Goal: Task Accomplishment & Management: Manage account settings

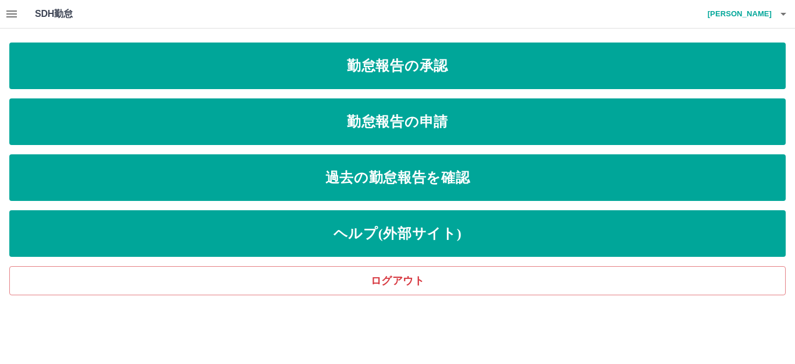
click at [13, 12] on icon "button" at bounding box center [11, 13] width 10 height 7
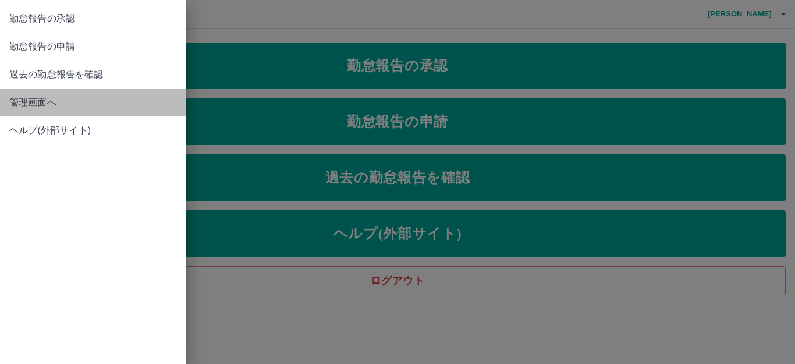
click at [37, 98] on span "管理画面へ" at bounding box center [93, 102] width 168 height 14
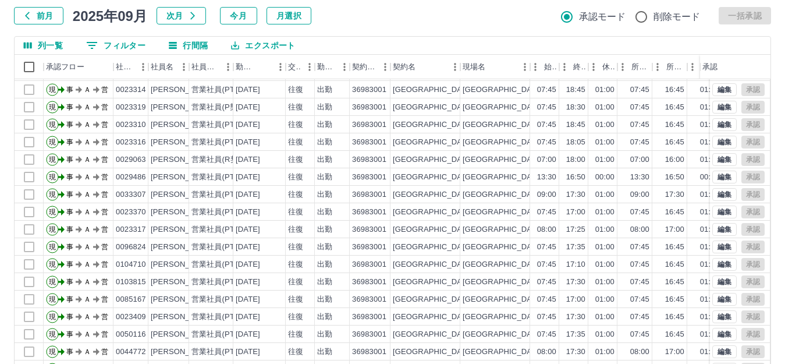
scroll to position [128, 0]
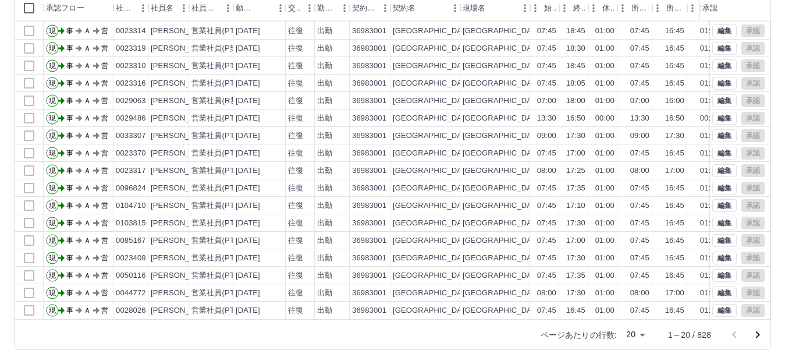
click at [760, 334] on icon "次のページへ" at bounding box center [758, 335] width 14 height 14
click at [760, 334] on div "勤務実績承認 前月 [DATE] 次月 今月 月選択 承認モード 削除モード 一括承認 列一覧 0 フィルター 行間隔 エクスポート 承認フロー 社員番号 社…" at bounding box center [392, 131] width 785 height 463
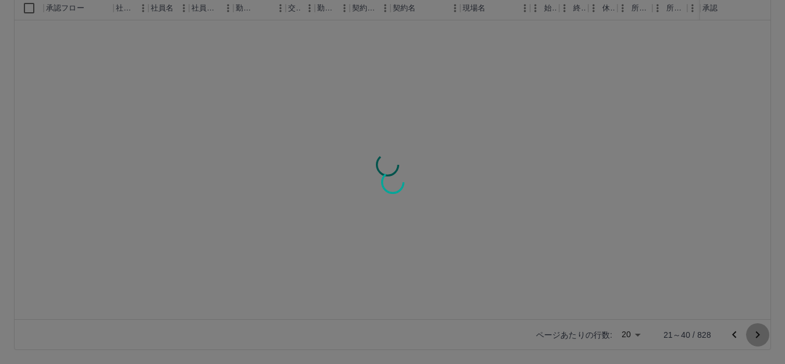
scroll to position [0, 0]
click at [760, 334] on div at bounding box center [392, 182] width 785 height 364
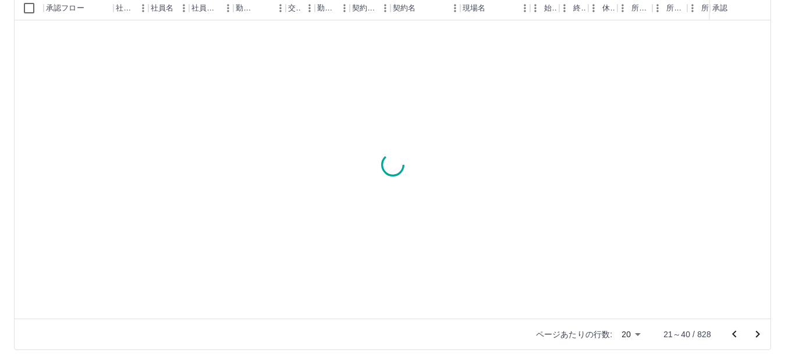
click at [760, 334] on icon "次のページへ" at bounding box center [758, 334] width 14 height 14
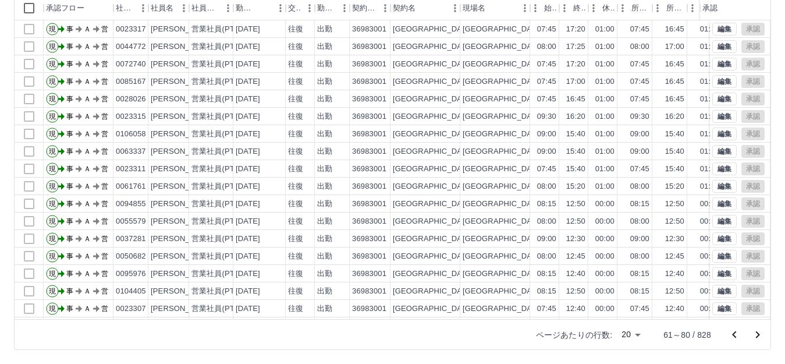
click at [760, 333] on icon "次のページへ" at bounding box center [758, 335] width 14 height 14
click at [760, 333] on div "勤務実績承認 前月 [DATE] 次月 今月 月選択 承認モード 削除モード 一括承認 列一覧 0 フィルター 行間隔 エクスポート 承認フロー 社員番号 社…" at bounding box center [392, 131] width 785 height 463
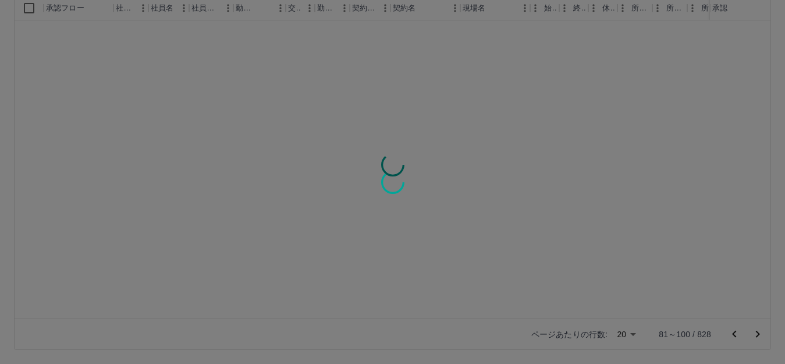
click at [759, 332] on div at bounding box center [392, 182] width 785 height 364
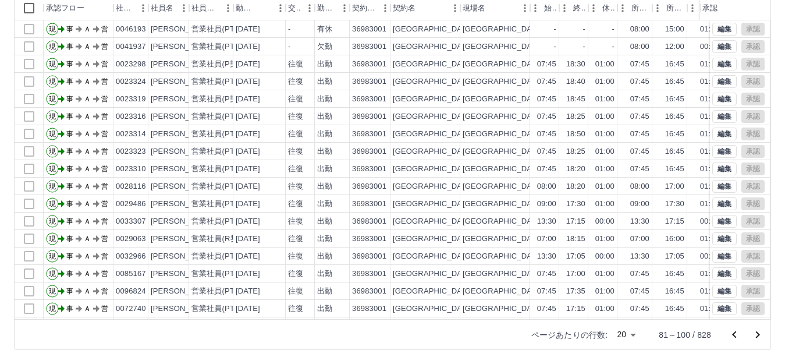
click at [759, 334] on icon "次のページへ" at bounding box center [758, 334] width 4 height 7
click at [759, 334] on div "勤務実績承認 前月 [DATE] 次月 今月 月選択 承認モード 削除モード 一括承認 列一覧 0 フィルター 行間隔 エクスポート 承認フロー 社員番号 社…" at bounding box center [392, 131] width 785 height 463
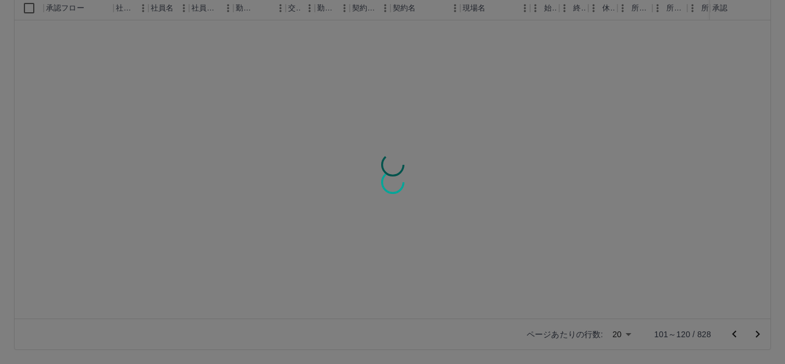
click at [759, 334] on div at bounding box center [392, 182] width 785 height 364
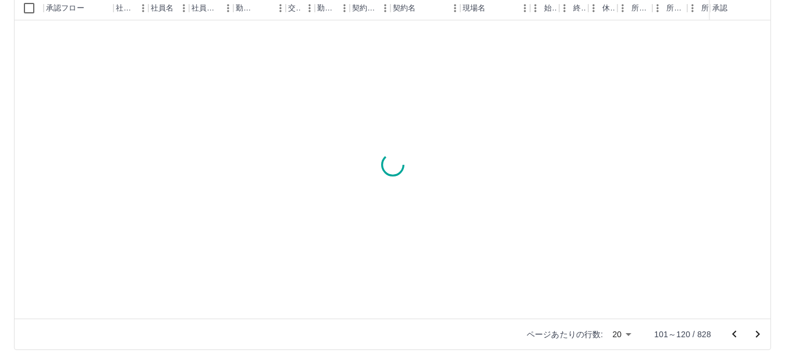
click at [759, 334] on div "勤務実績承認 前月 [DATE] 次月 今月 月選択 承認モード 削除モード 一括承認 列一覧 0 フィルター 行間隔 エクスポート 承認フロー 社員番号 社…" at bounding box center [392, 131] width 785 height 463
click at [759, 334] on icon "次のページへ" at bounding box center [758, 334] width 4 height 7
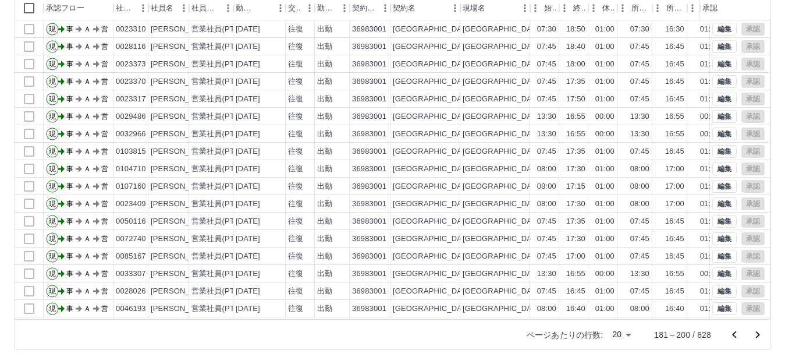
click at [759, 334] on icon "次のページへ" at bounding box center [758, 334] width 4 height 7
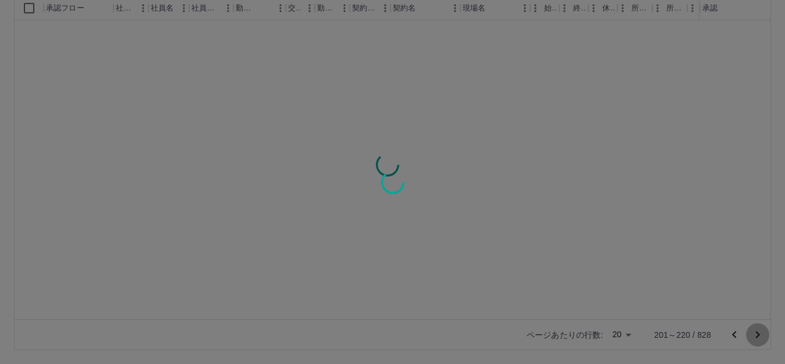
click at [759, 334] on div "勤務実績承認 前月 [DATE] 次月 今月 月選択 承認モード 削除モード 一括承認 列一覧 0 フィルター 行間隔 エクスポート 承認フロー 社員番号 社…" at bounding box center [392, 131] width 785 height 463
click at [757, 333] on div at bounding box center [392, 182] width 785 height 364
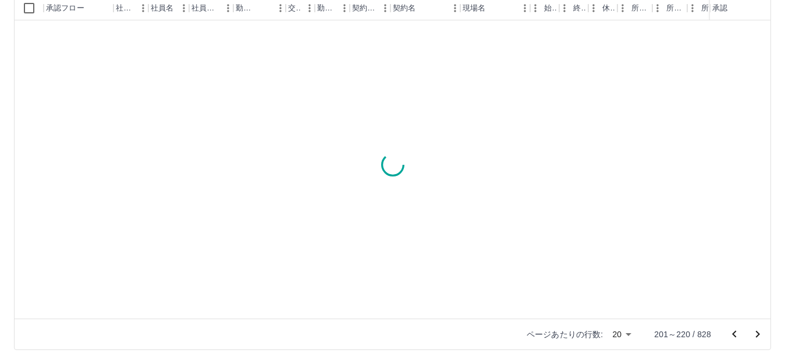
click at [757, 333] on div "勤務実績承認 前月 [DATE] 次月 今月 月選択 承認モード 削除モード 一括承認 列一覧 0 フィルター 行間隔 エクスポート 承認フロー 社員番号 社…" at bounding box center [392, 131] width 785 height 463
click at [757, 333] on icon "次のページへ" at bounding box center [758, 334] width 14 height 14
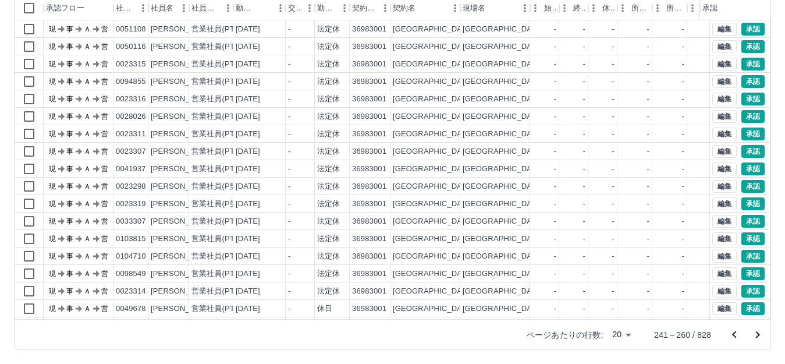
click at [759, 332] on icon "次のページへ" at bounding box center [758, 335] width 14 height 14
click at [759, 335] on icon "次のページへ" at bounding box center [758, 334] width 4 height 7
click at [760, 332] on icon "次のページへ" at bounding box center [758, 335] width 14 height 14
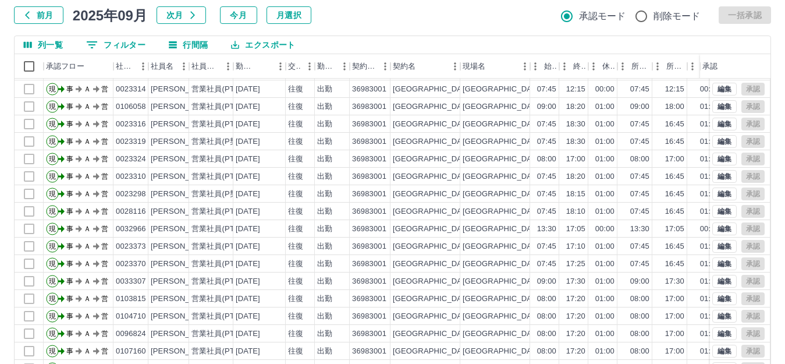
scroll to position [128, 0]
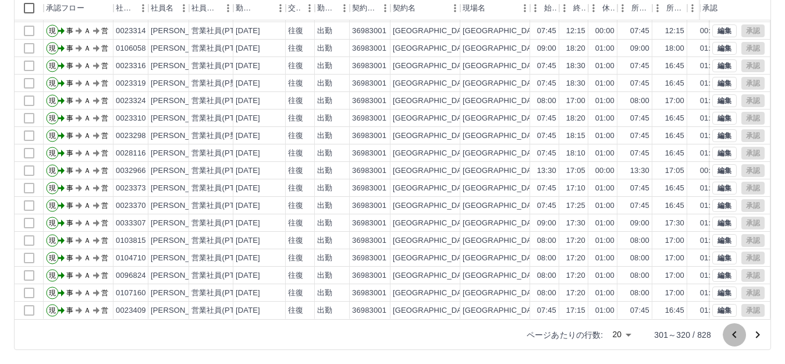
click at [734, 334] on icon "前のページへ" at bounding box center [734, 334] width 4 height 7
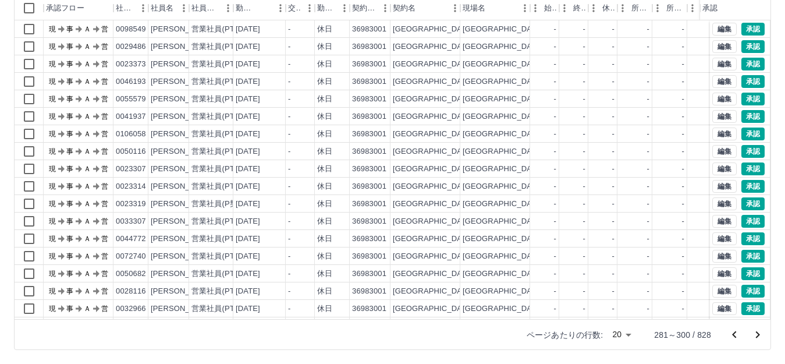
scroll to position [61, 0]
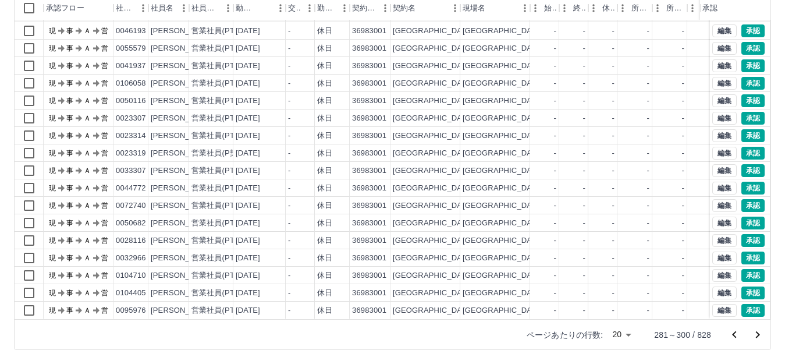
click at [760, 334] on icon "次のページへ" at bounding box center [758, 335] width 14 height 14
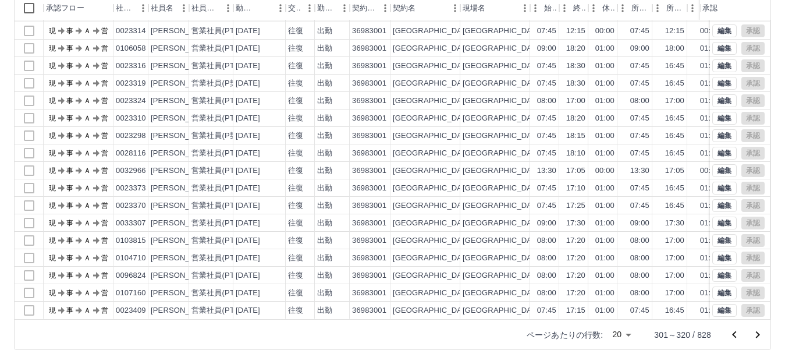
scroll to position [0, 0]
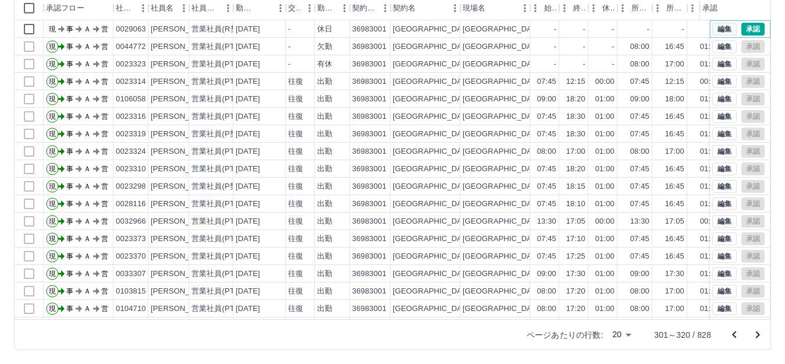
click at [716, 31] on button "編集" at bounding box center [725, 29] width 24 height 13
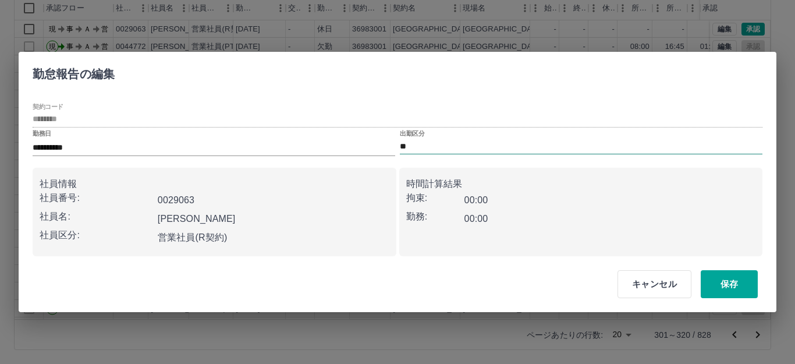
click at [426, 146] on input "**" at bounding box center [581, 146] width 363 height 15
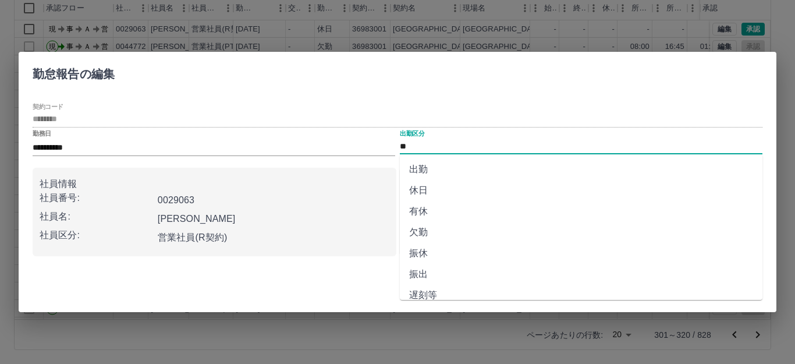
click at [422, 168] on li "出勤" at bounding box center [581, 169] width 363 height 21
type input "**"
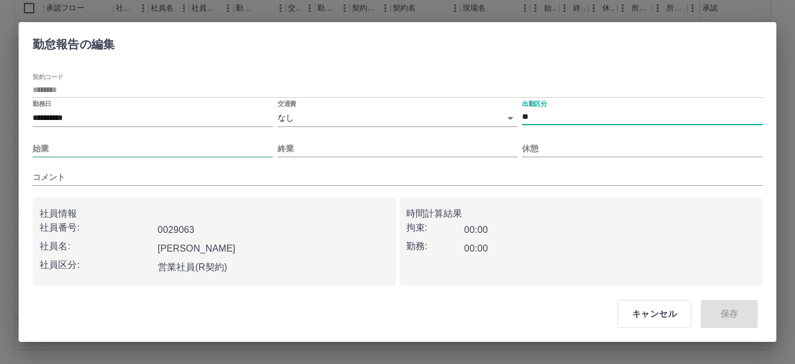
drag, startPoint x: 56, startPoint y: 147, endPoint x: 76, endPoint y: 145, distance: 19.9
click at [56, 147] on input "始業" at bounding box center [153, 148] width 240 height 17
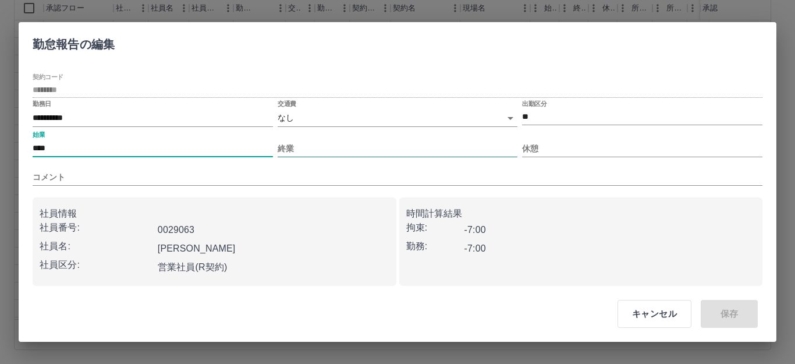
type input "****"
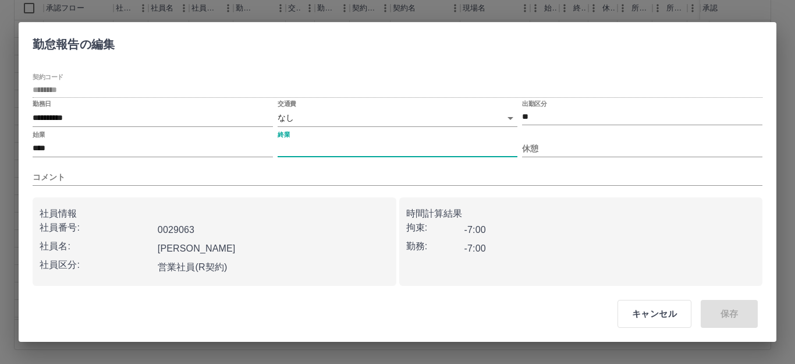
click at [300, 151] on input "終業" at bounding box center [398, 148] width 240 height 17
click at [304, 117] on body "SDH勤怠 [PERSON_NAME] 勤務実績承認 前月 [DATE] 次月 今月 月選択 承認モード 削除モード 一括承認 列一覧 0 フィルター 行間隔…" at bounding box center [397, 118] width 795 height 492
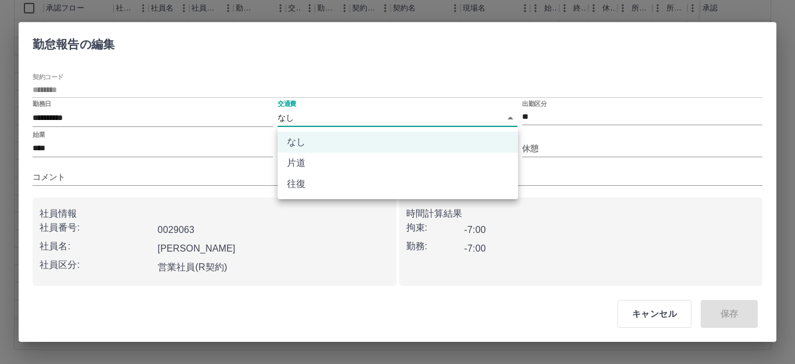
click at [293, 179] on li "往復" at bounding box center [398, 184] width 240 height 21
type input "******"
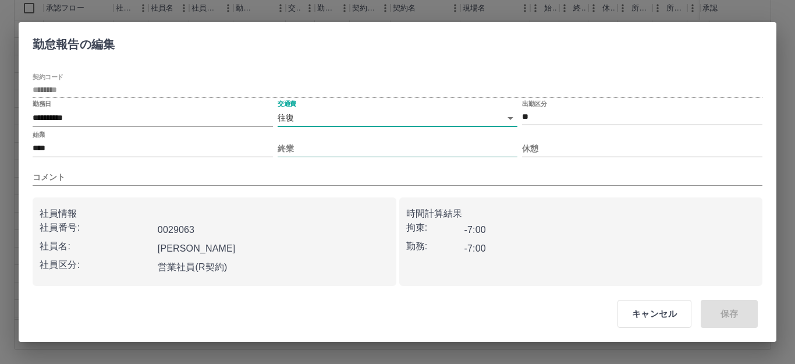
click at [298, 146] on input "終業" at bounding box center [398, 148] width 240 height 17
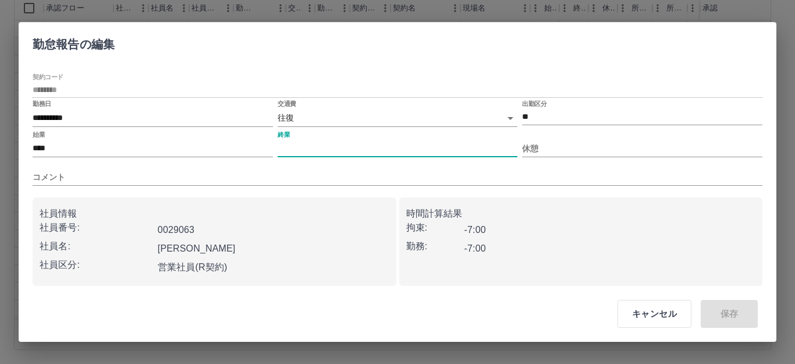
type input "****"
click at [561, 151] on input "休憩" at bounding box center [642, 148] width 240 height 17
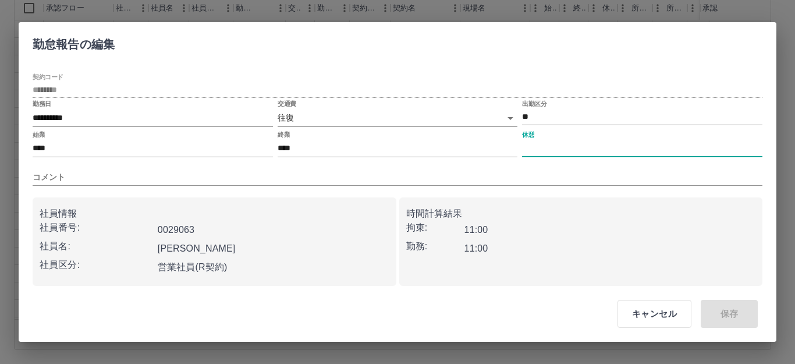
type input "****"
click at [717, 313] on button "保存" at bounding box center [729, 314] width 57 height 28
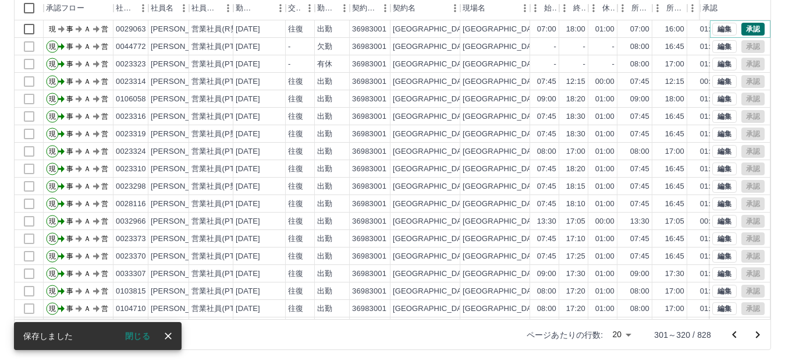
click at [742, 29] on button "承認" at bounding box center [753, 29] width 23 height 13
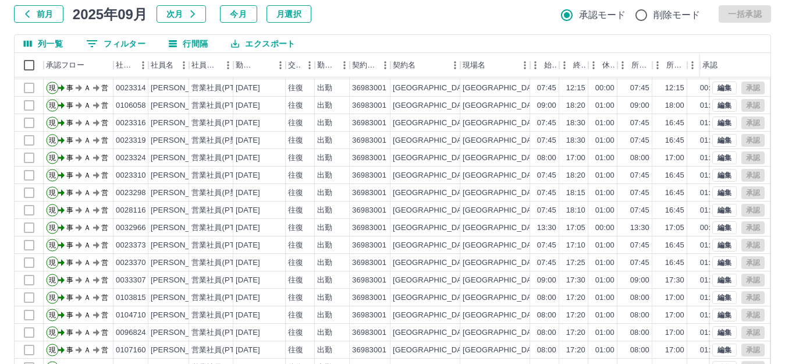
scroll to position [128, 0]
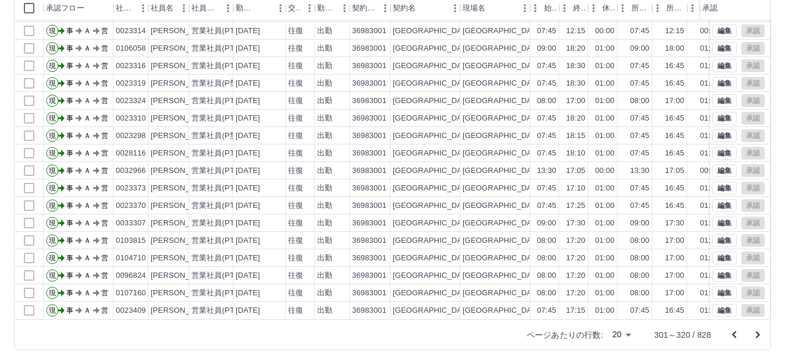
click at [735, 335] on icon "前のページへ" at bounding box center [735, 335] width 14 height 14
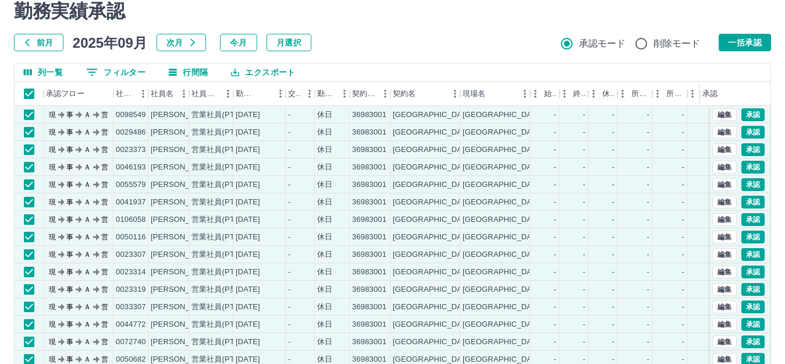
scroll to position [0, 0]
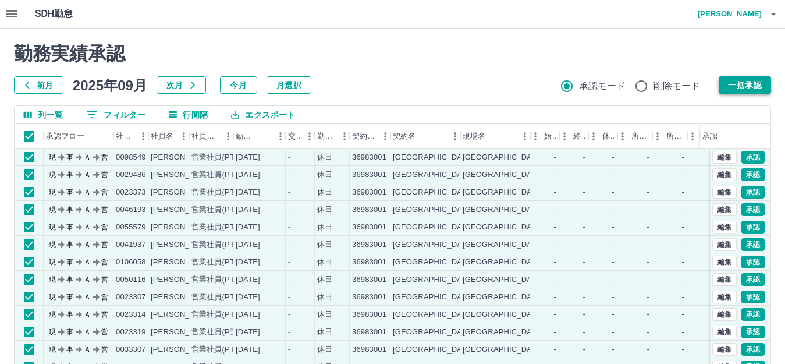
click at [731, 82] on button "一括承認" at bounding box center [745, 84] width 52 height 17
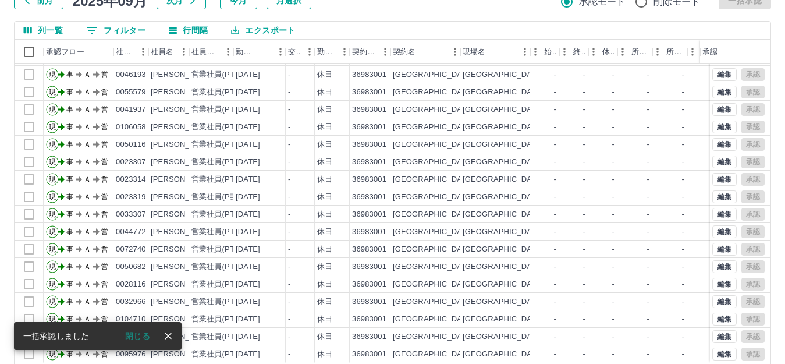
scroll to position [128, 0]
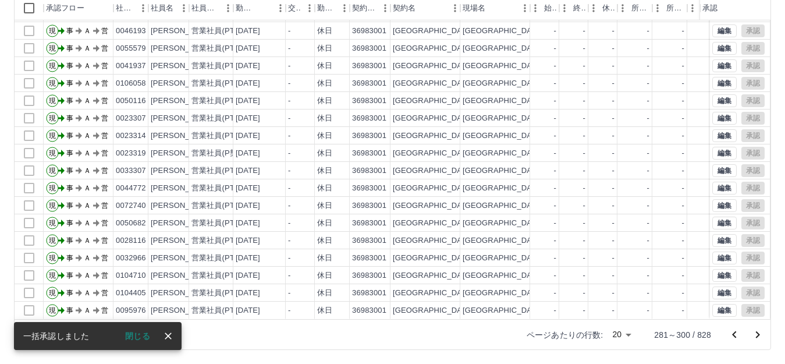
drag, startPoint x: 732, startPoint y: 333, endPoint x: 596, endPoint y: 281, distance: 146.3
click at [732, 332] on icon "前のページへ" at bounding box center [735, 335] width 14 height 14
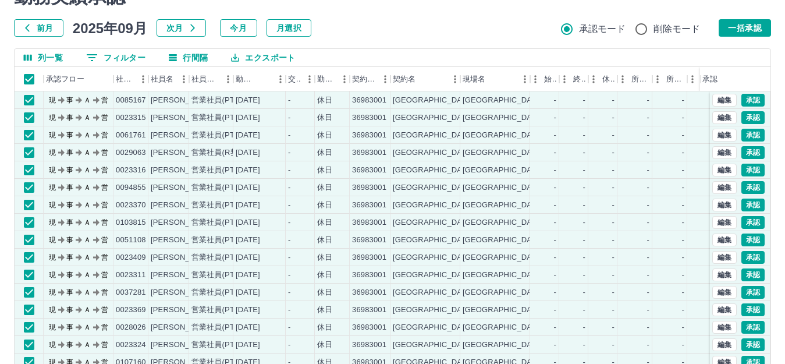
scroll to position [0, 0]
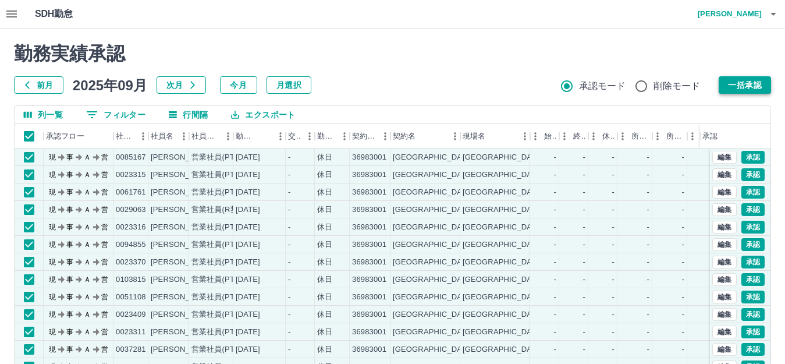
click at [741, 84] on button "一括承認" at bounding box center [745, 84] width 52 height 17
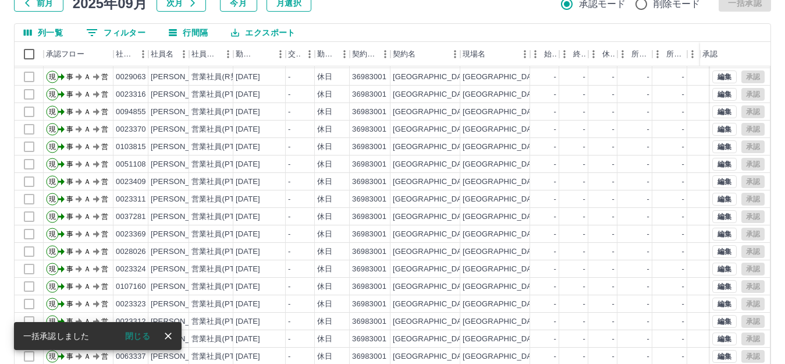
scroll to position [128, 0]
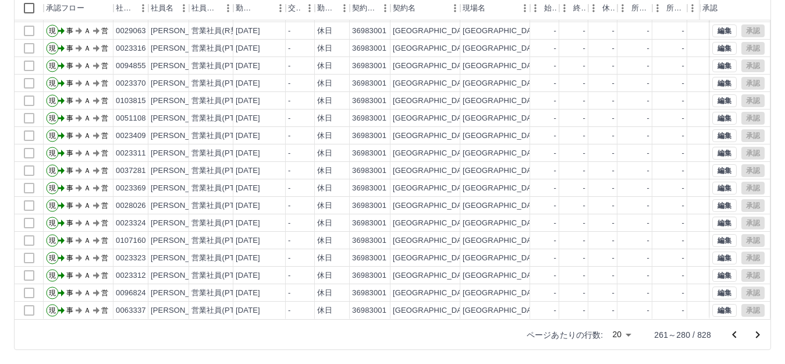
click at [734, 337] on icon "前のページへ" at bounding box center [735, 335] width 14 height 14
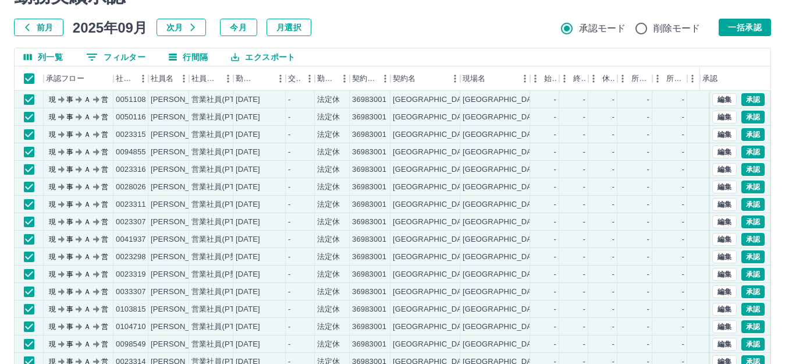
scroll to position [0, 0]
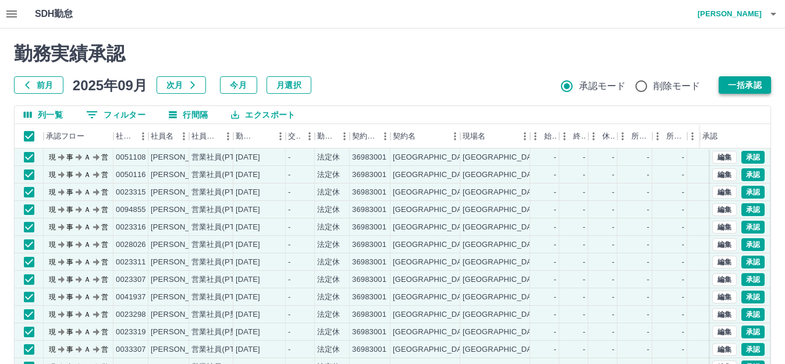
click at [735, 79] on button "一括承認" at bounding box center [745, 84] width 52 height 17
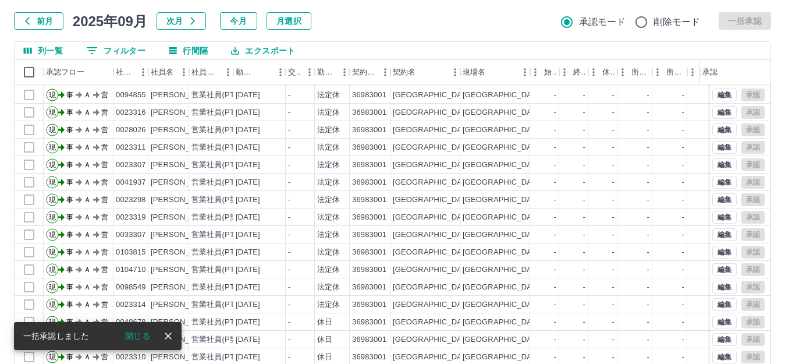
scroll to position [128, 0]
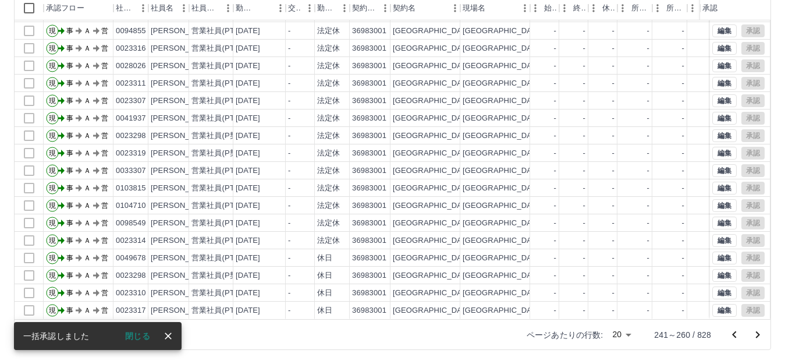
click at [735, 333] on icon "前のページへ" at bounding box center [734, 334] width 4 height 7
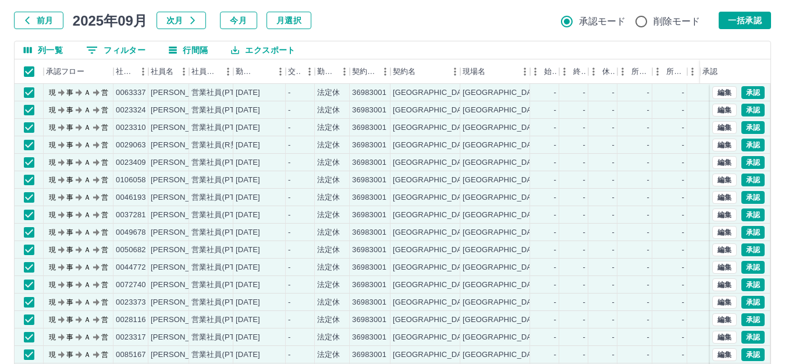
scroll to position [0, 0]
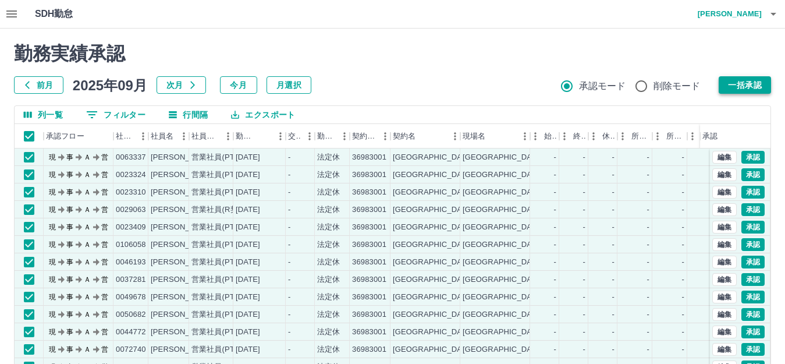
click at [728, 84] on button "一括承認" at bounding box center [745, 84] width 52 height 17
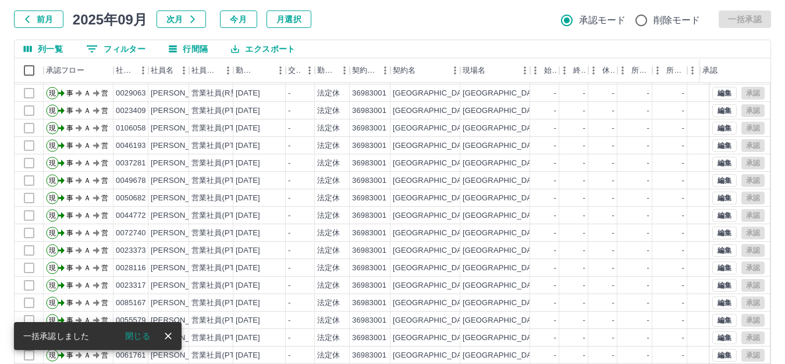
scroll to position [128, 0]
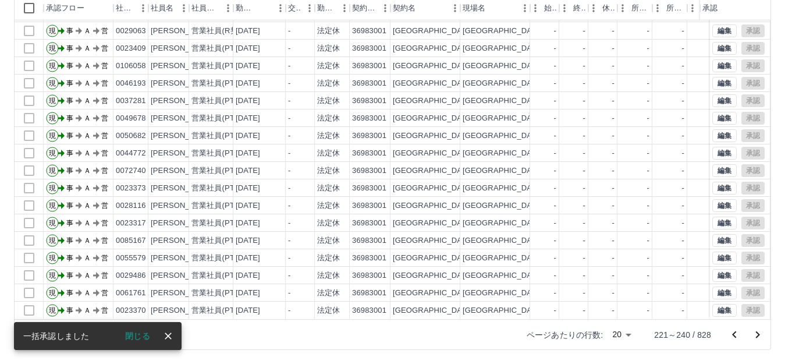
click at [735, 335] on icon "前のページへ" at bounding box center [735, 335] width 14 height 14
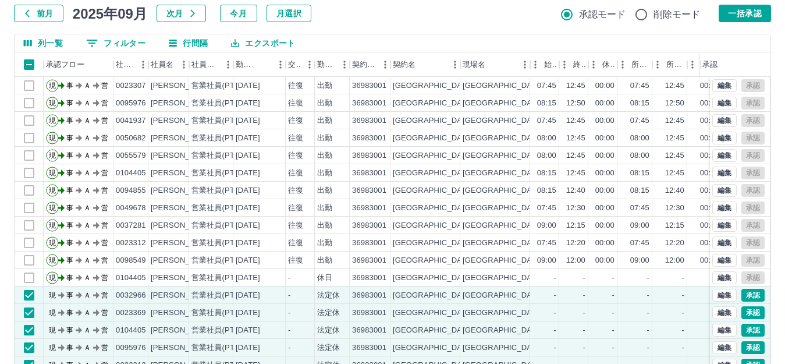
scroll to position [0, 0]
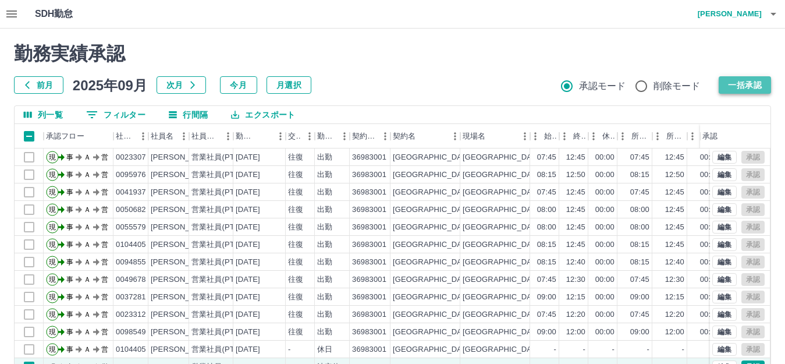
click at [743, 83] on button "一括承認" at bounding box center [745, 84] width 52 height 17
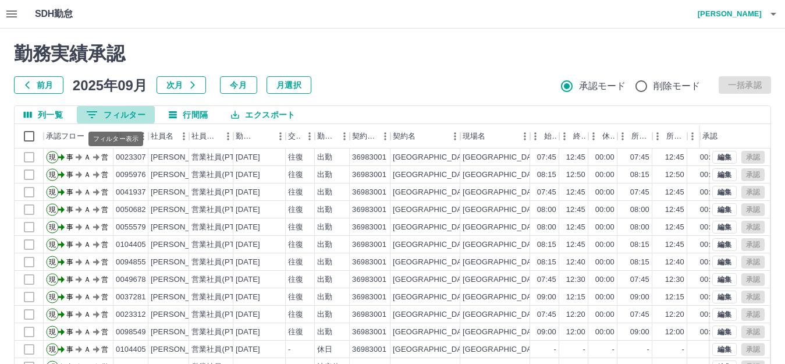
click at [123, 115] on button "0 フィルター" at bounding box center [116, 114] width 78 height 17
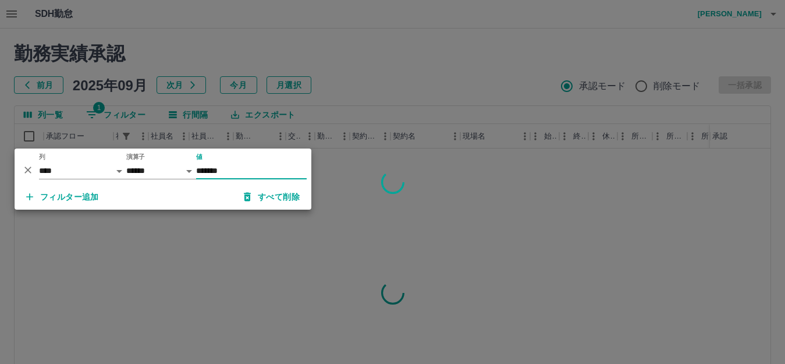
type input "*******"
click at [355, 295] on div at bounding box center [392, 182] width 785 height 364
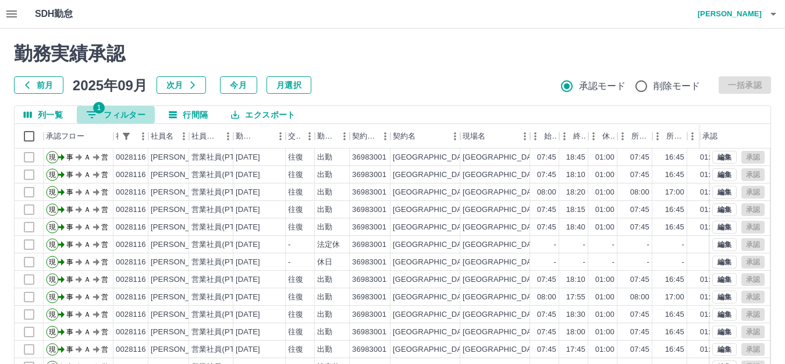
click at [129, 111] on button "1 フィルター" at bounding box center [116, 114] width 78 height 17
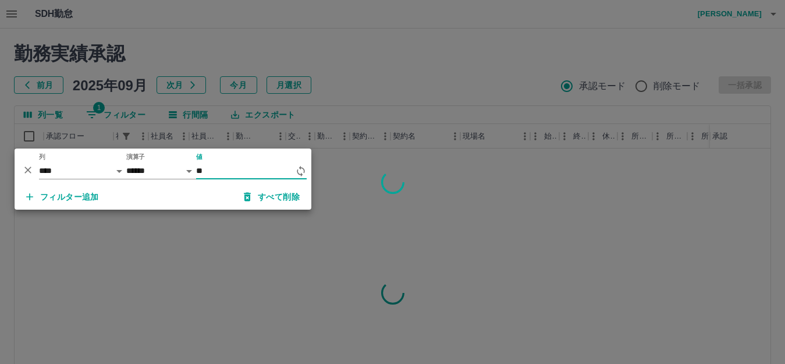
type input "*"
click at [378, 45] on div at bounding box center [392, 182] width 785 height 364
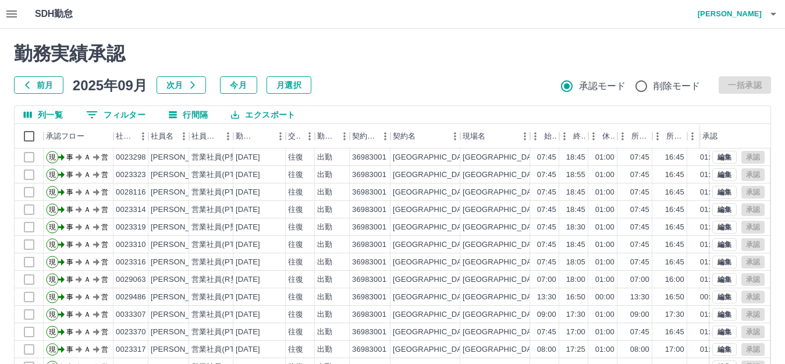
click at [775, 14] on icon "button" at bounding box center [774, 14] width 6 height 3
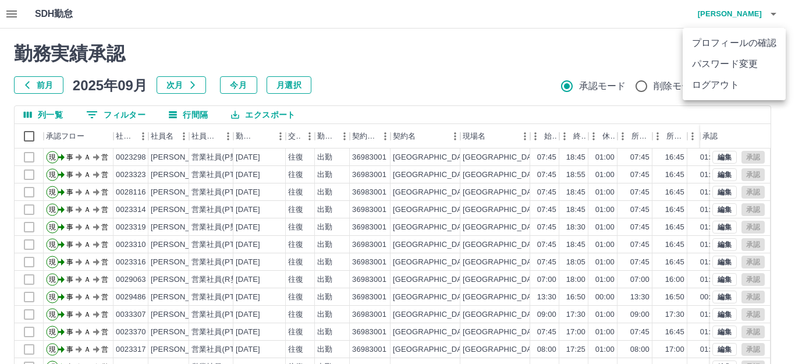
click at [733, 83] on li "ログアウト" at bounding box center [734, 85] width 103 height 21
